Goal: Navigation & Orientation: Understand site structure

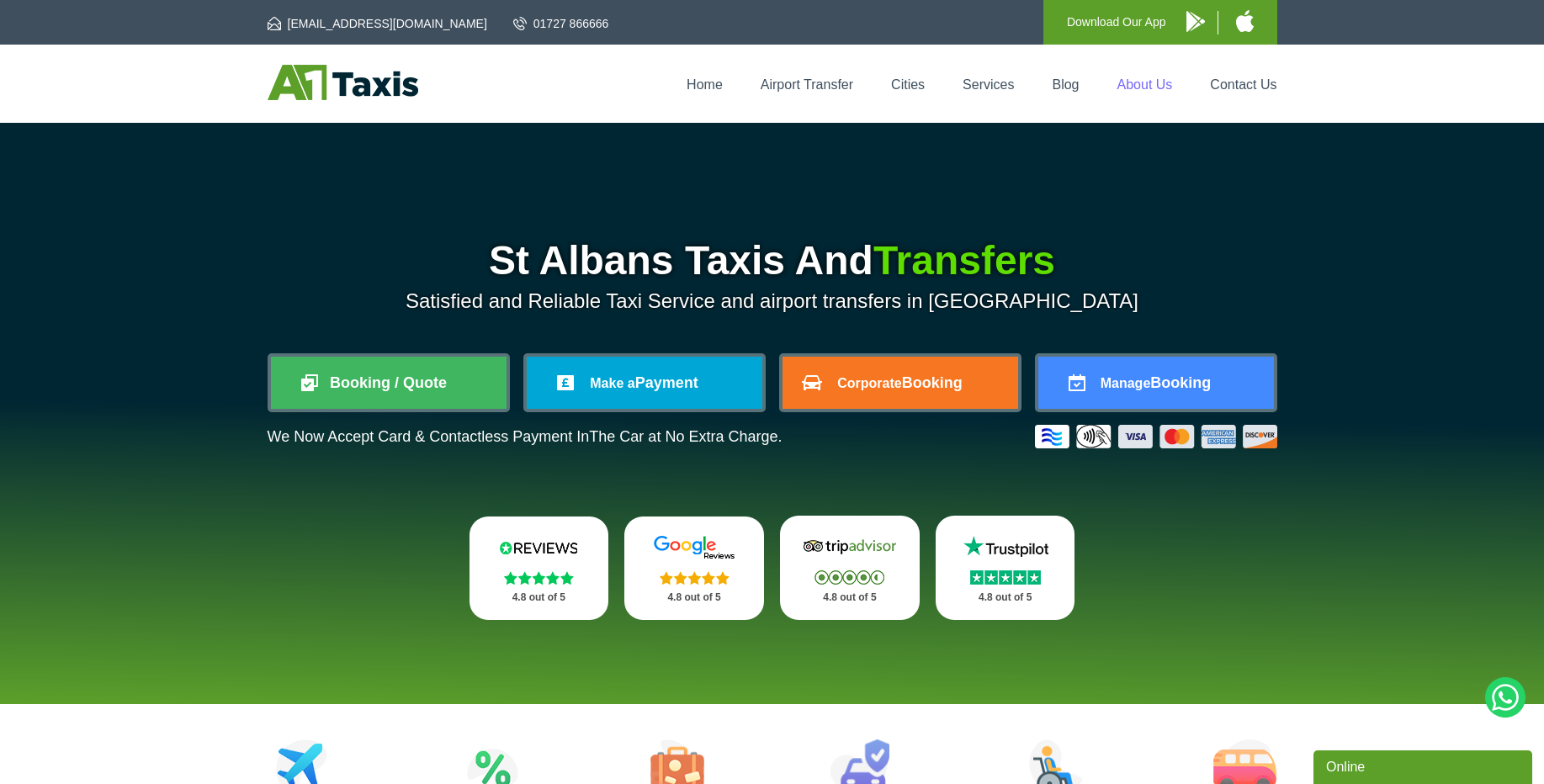
click at [1131, 91] on link "About Us" at bounding box center [1145, 85] width 56 height 15
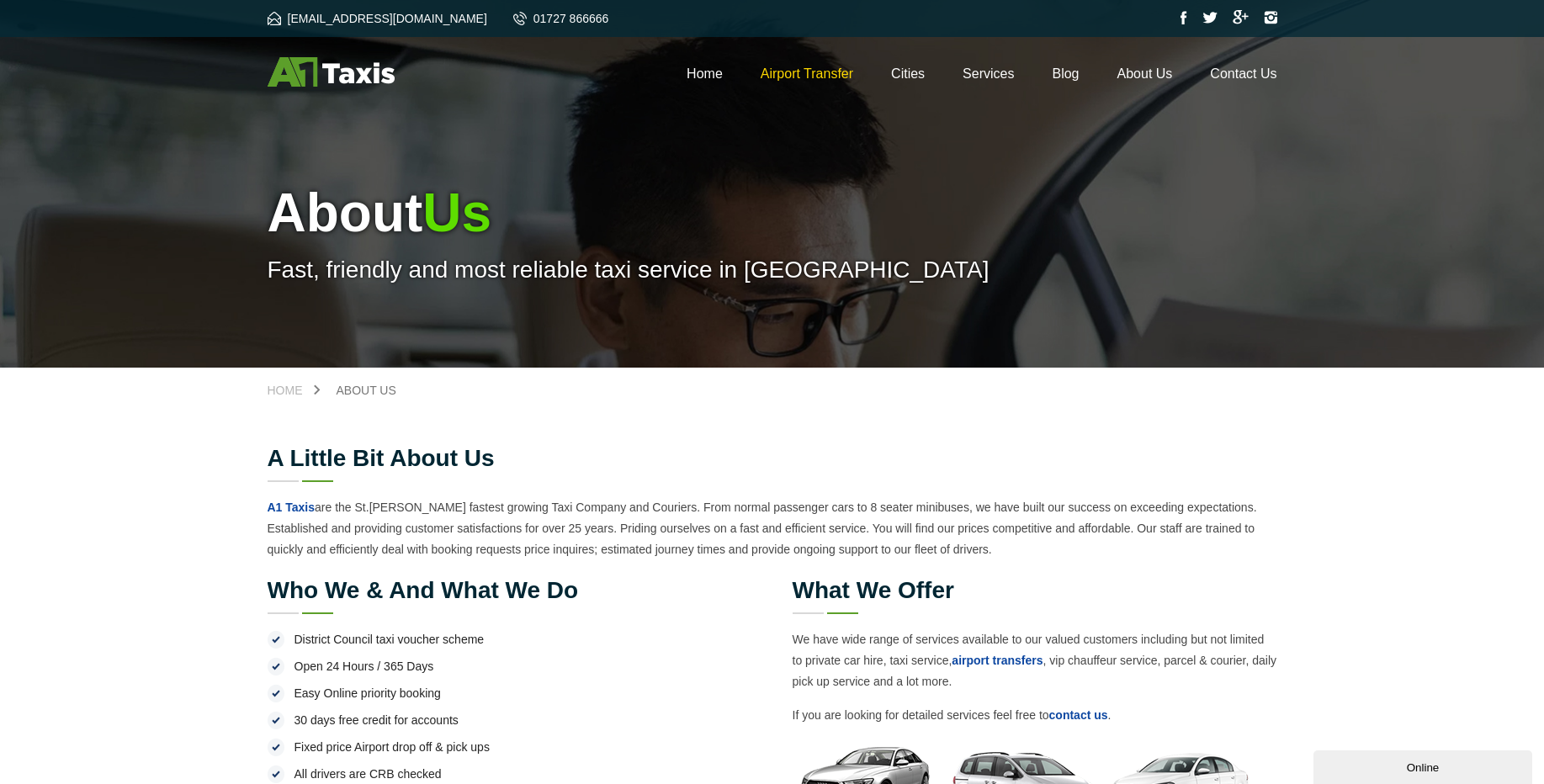
click at [783, 80] on link "Airport Transfer" at bounding box center [807, 73] width 92 height 15
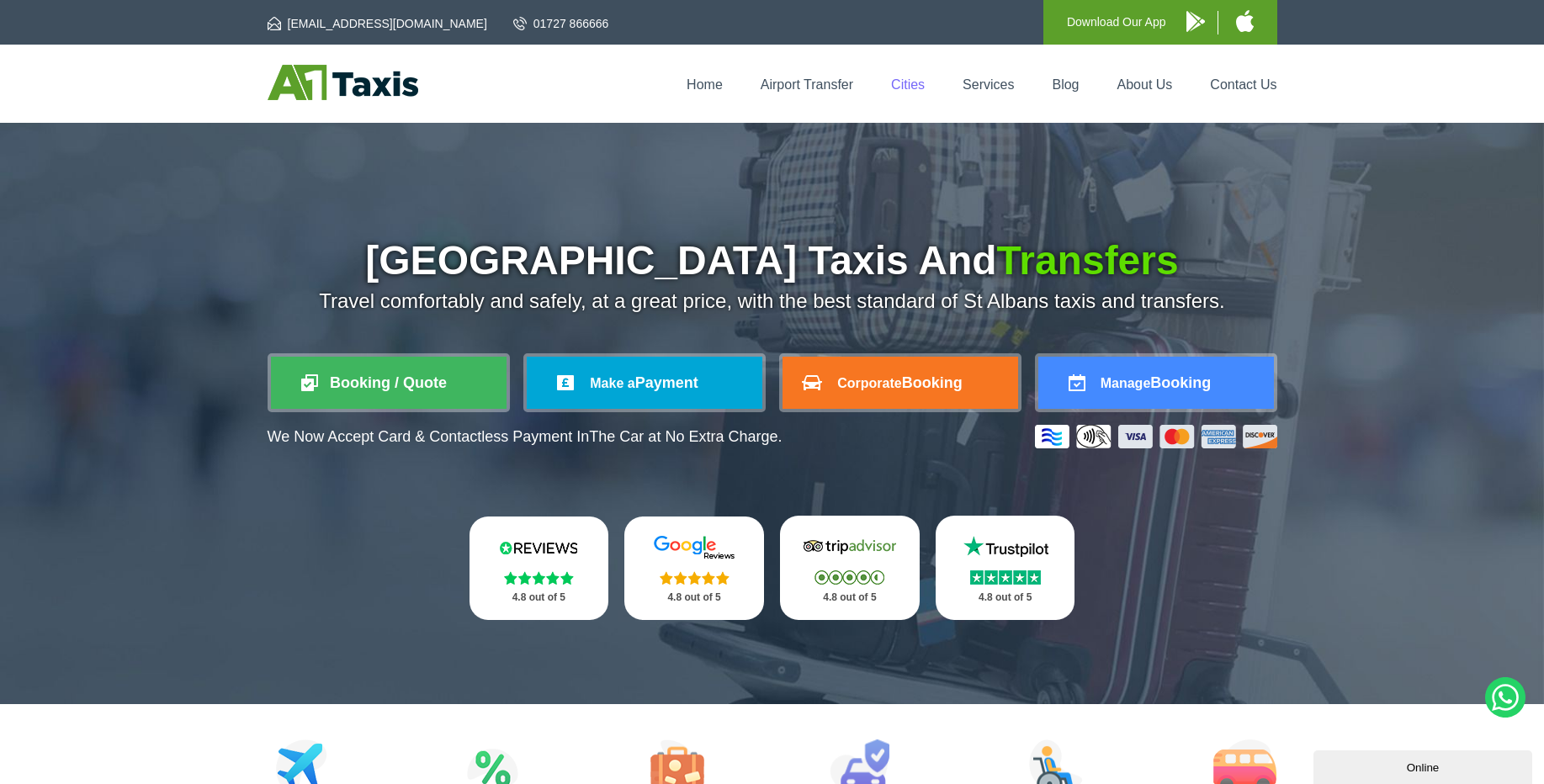
click at [921, 81] on link "Cities" at bounding box center [907, 85] width 33 height 15
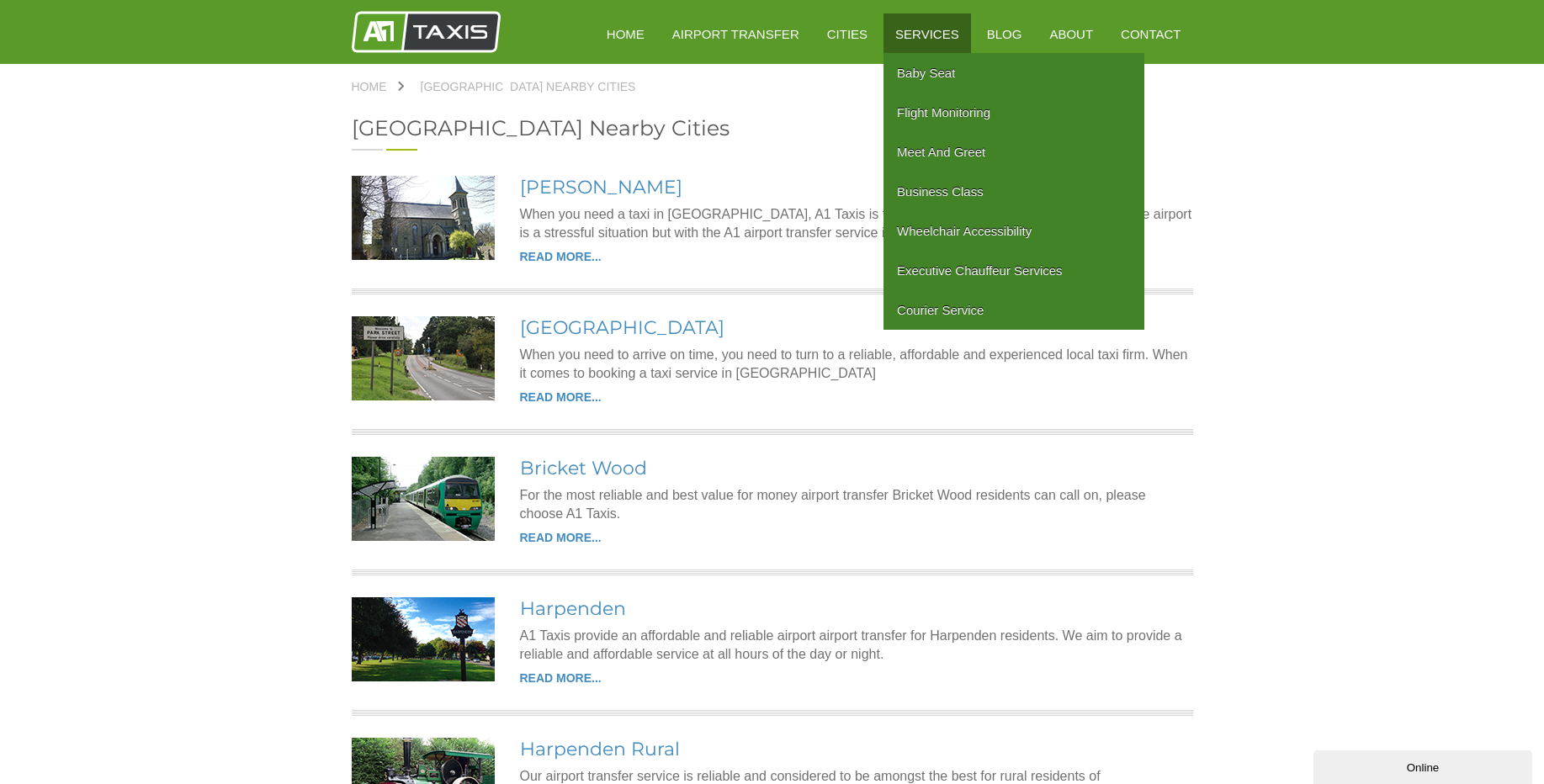
click at [948, 49] on link "Services" at bounding box center [927, 34] width 87 height 41
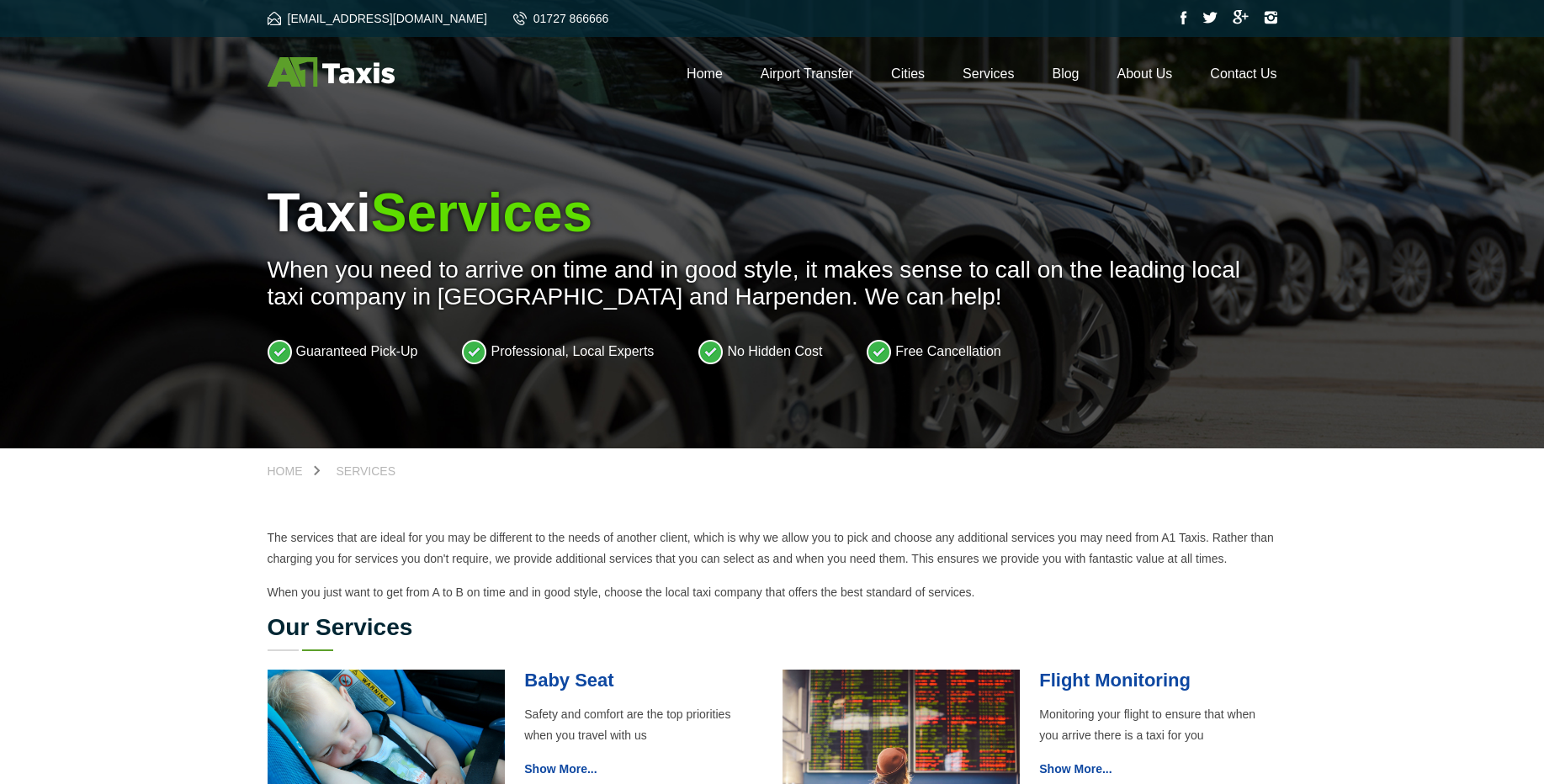
click at [1059, 63] on div "Home Airport Transfer Cities Services Blog About Us Contact Us" at bounding box center [772, 73] width 1010 height 32
click at [1068, 74] on link "Blog" at bounding box center [1066, 73] width 27 height 15
